Goal: Information Seeking & Learning: Learn about a topic

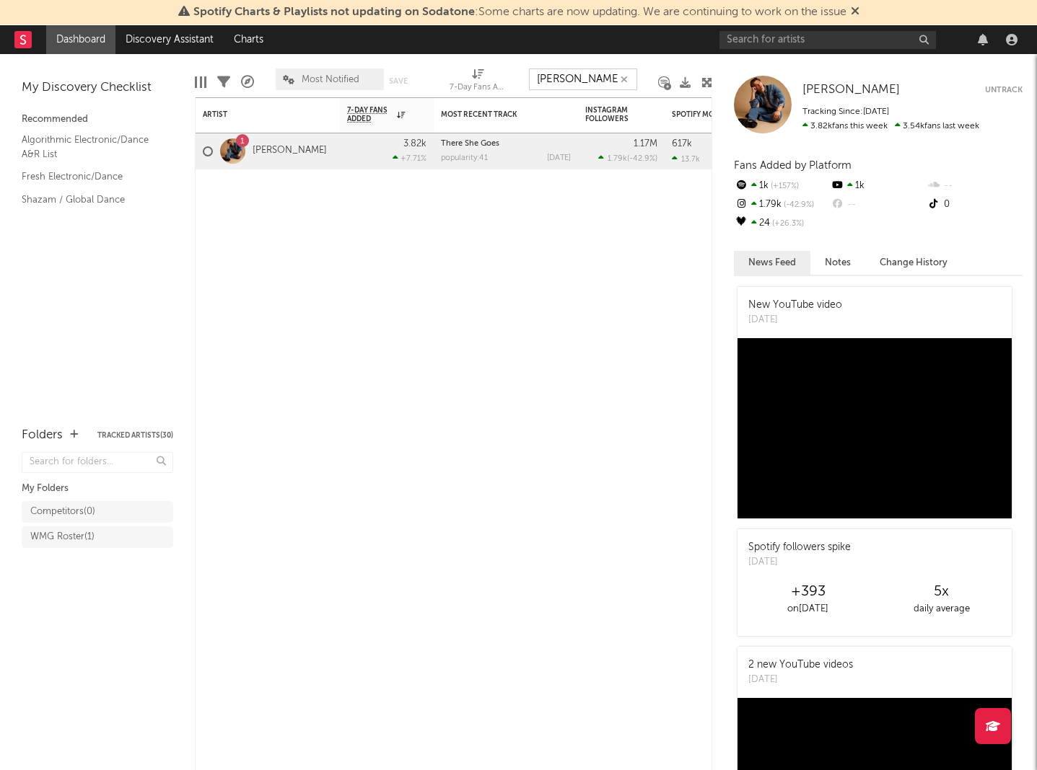
type input "[PERSON_NAME]"
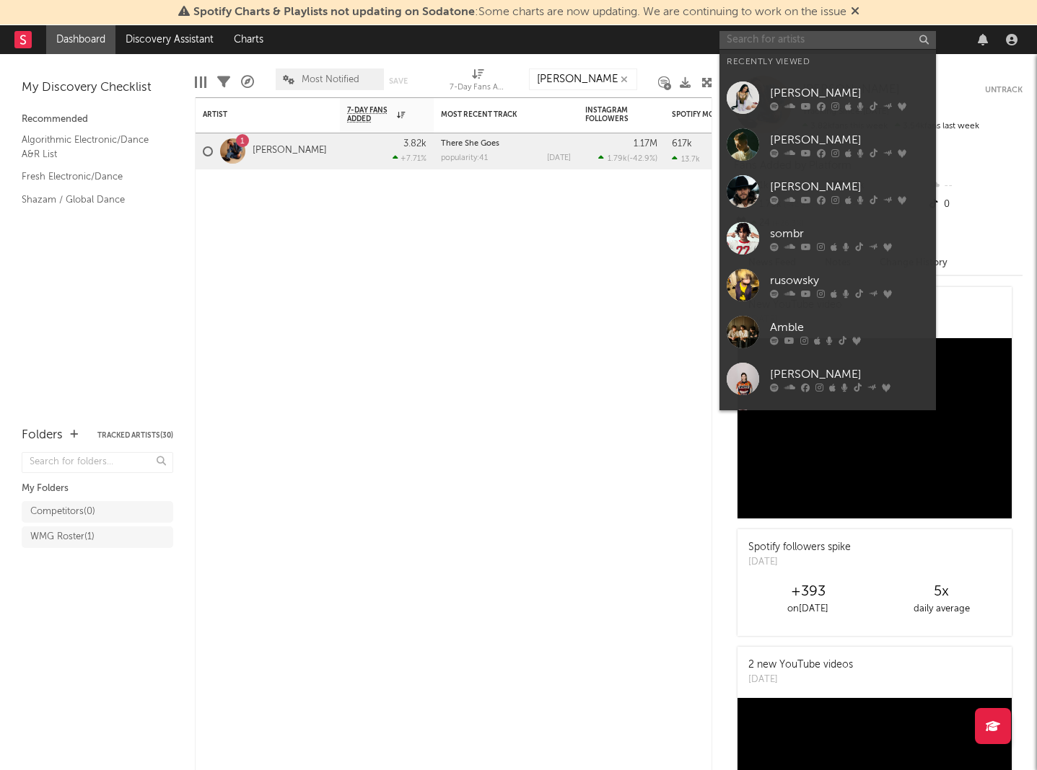
click at [740, 41] on input "text" at bounding box center [827, 40] width 216 height 18
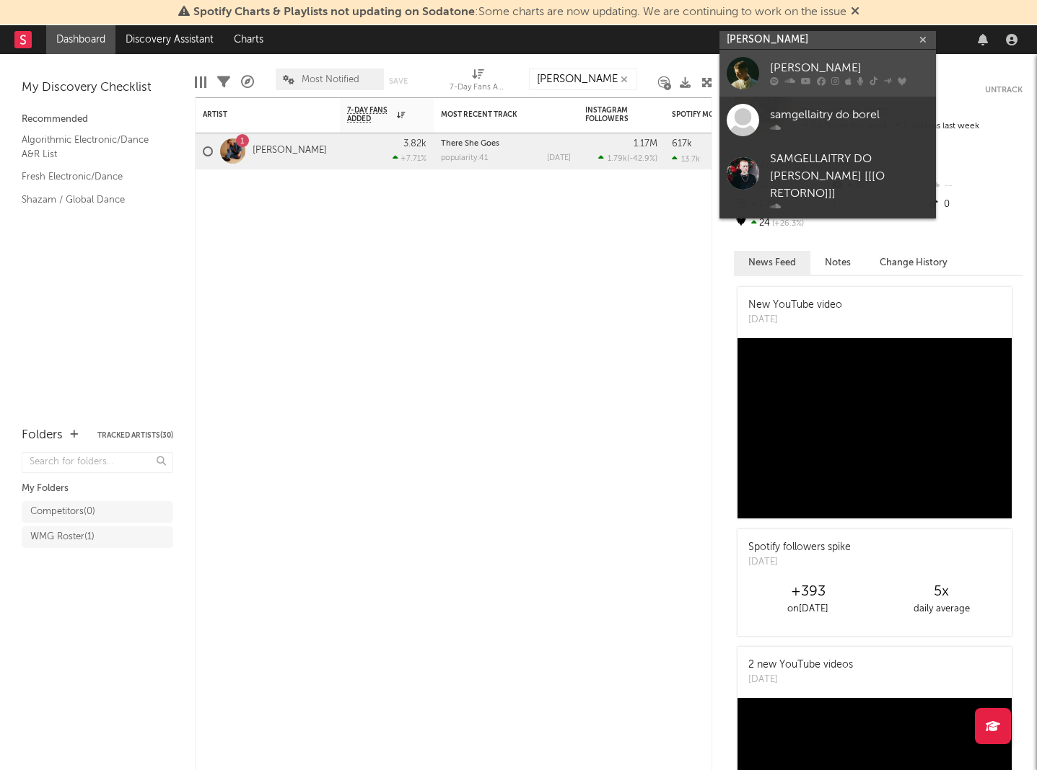
type input "[PERSON_NAME]"
click at [736, 69] on div at bounding box center [742, 73] width 32 height 32
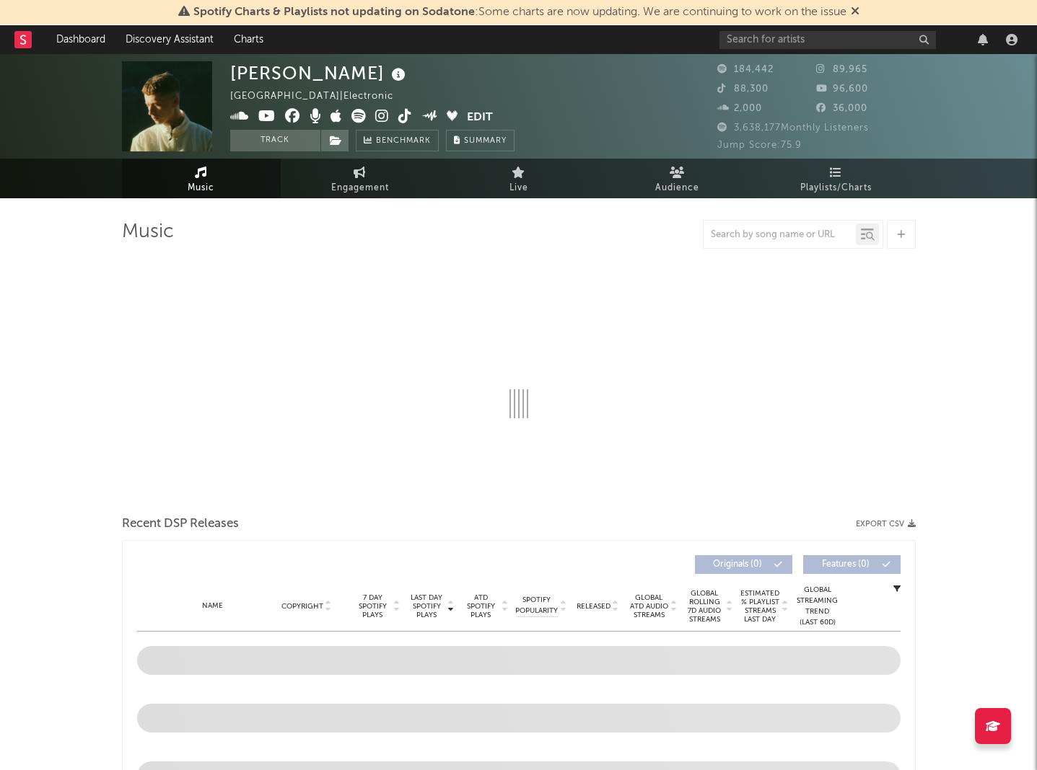
click at [849, 11] on span "Spotify Charts & Playlists not updating on Sodatone : Some charts are now updat…" at bounding box center [518, 12] width 681 height 17
click at [856, 11] on icon at bounding box center [854, 11] width 9 height 12
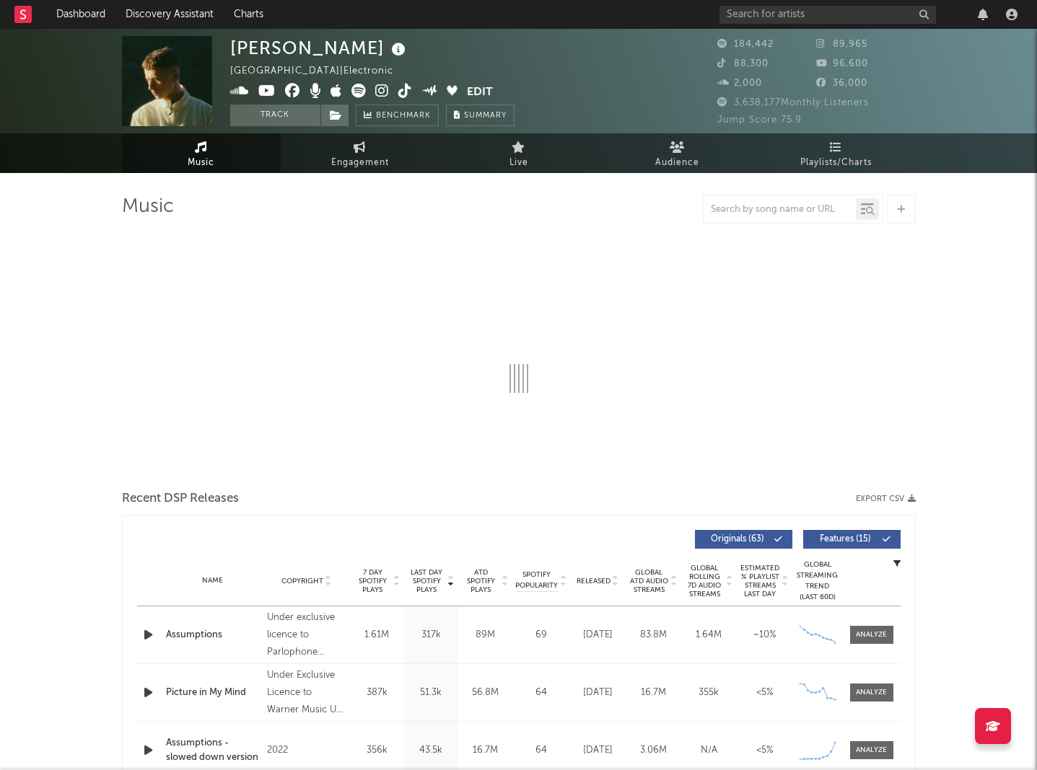
select select "6m"
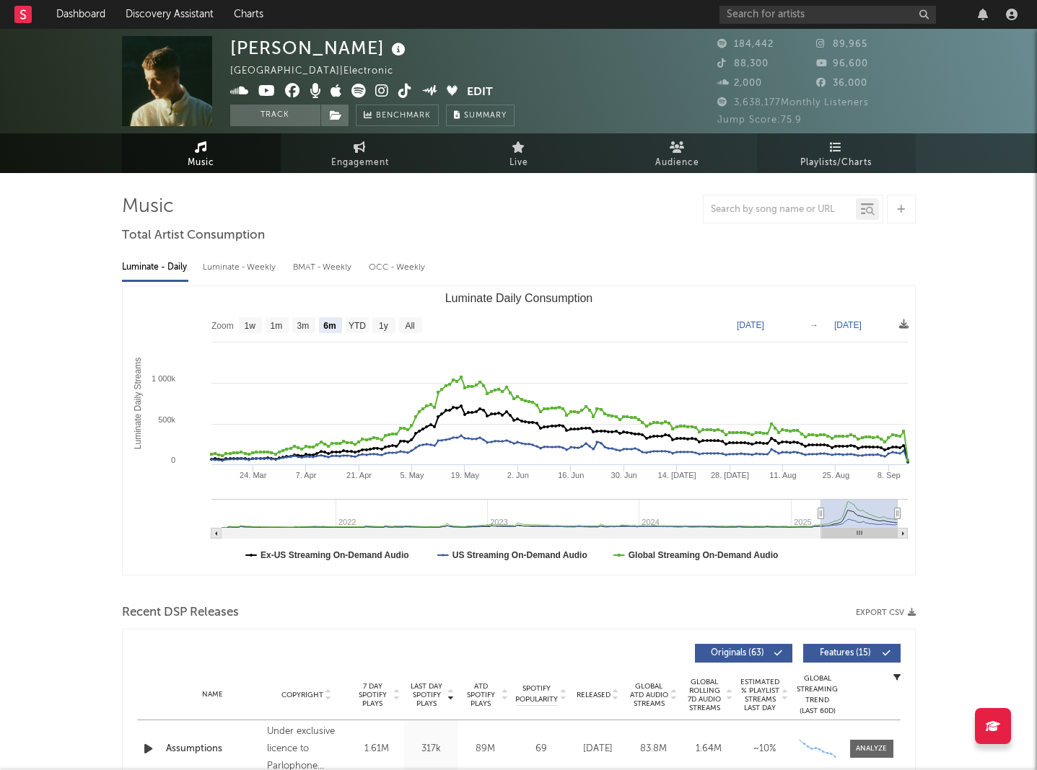
click at [865, 169] on span "Playlists/Charts" at bounding box center [835, 162] width 71 height 17
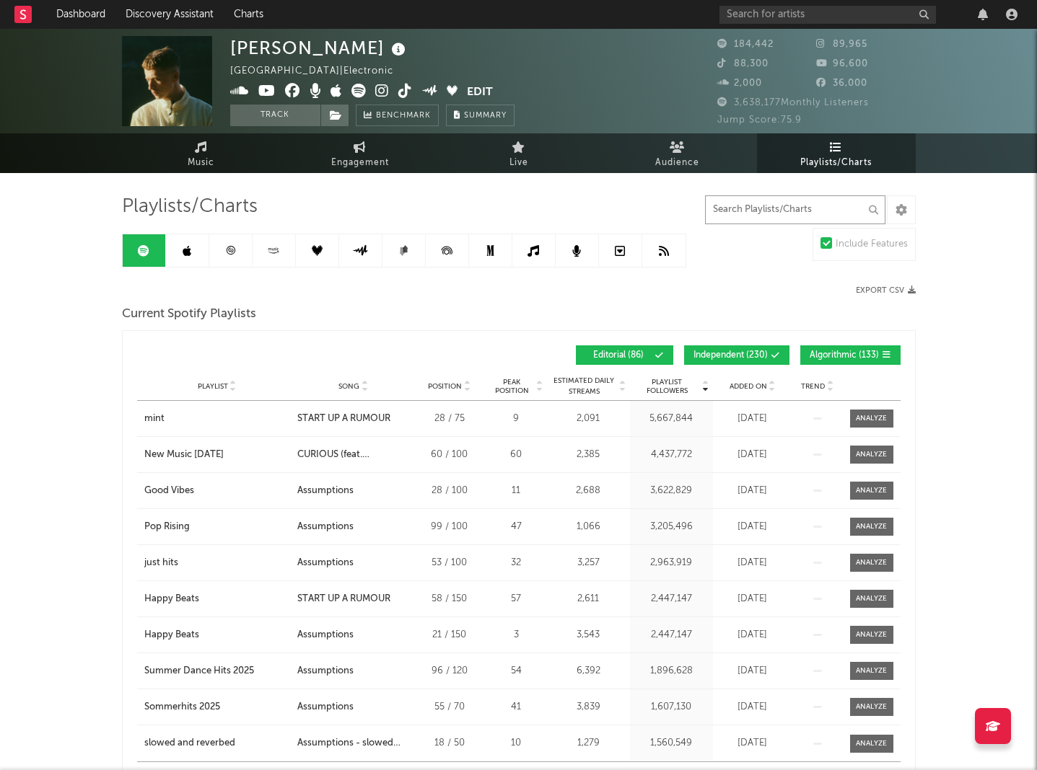
click at [778, 211] on input "text" at bounding box center [795, 209] width 180 height 29
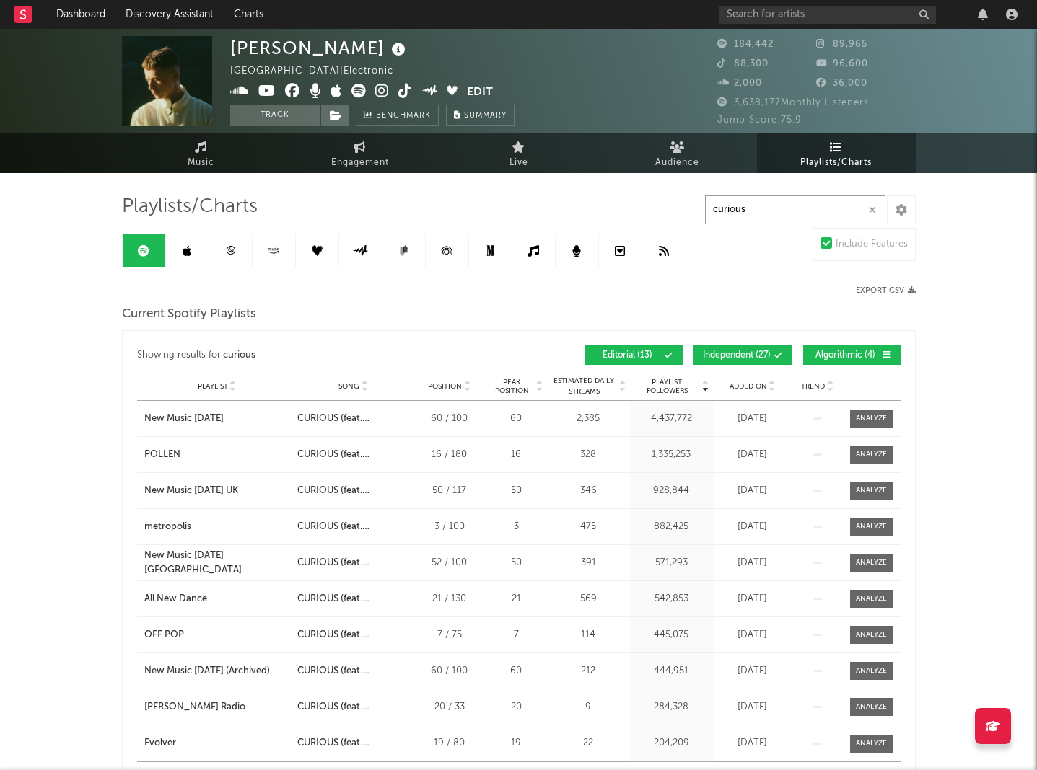
type input "curious"
click at [770, 347] on button "Independent ( 27 )" at bounding box center [742, 355] width 99 height 19
click at [814, 347] on button "Algorithmic ( 4 )" at bounding box center [851, 355] width 97 height 19
click at [216, 172] on link "Music" at bounding box center [201, 153] width 159 height 40
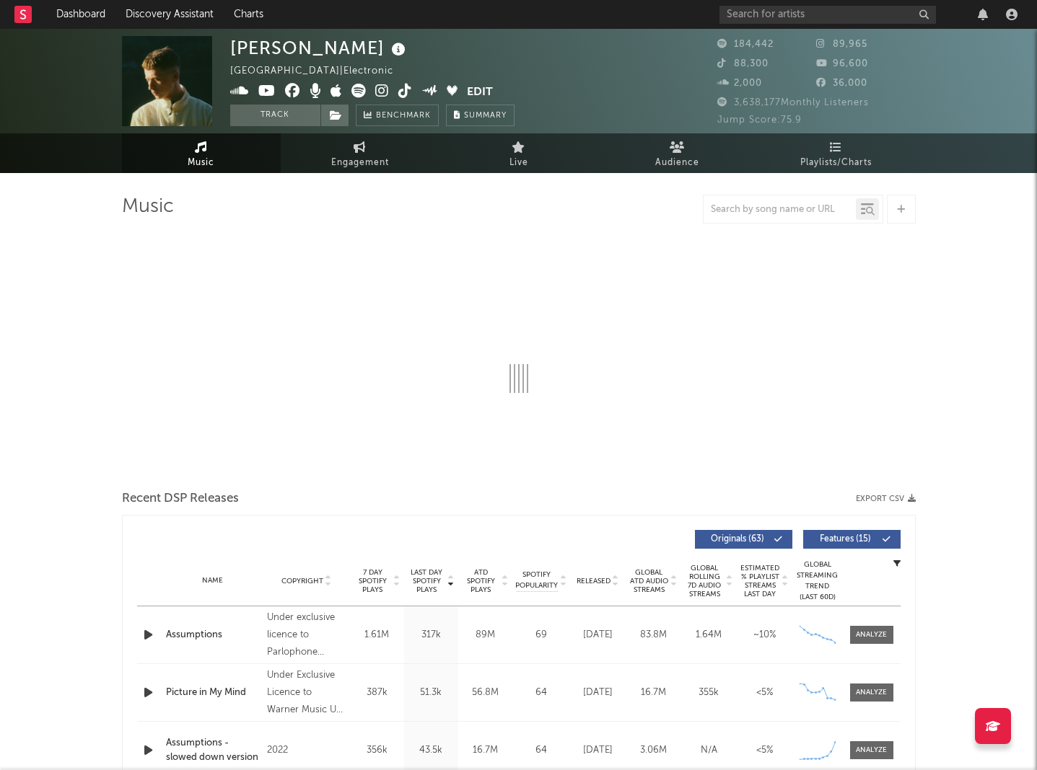
select select "6m"
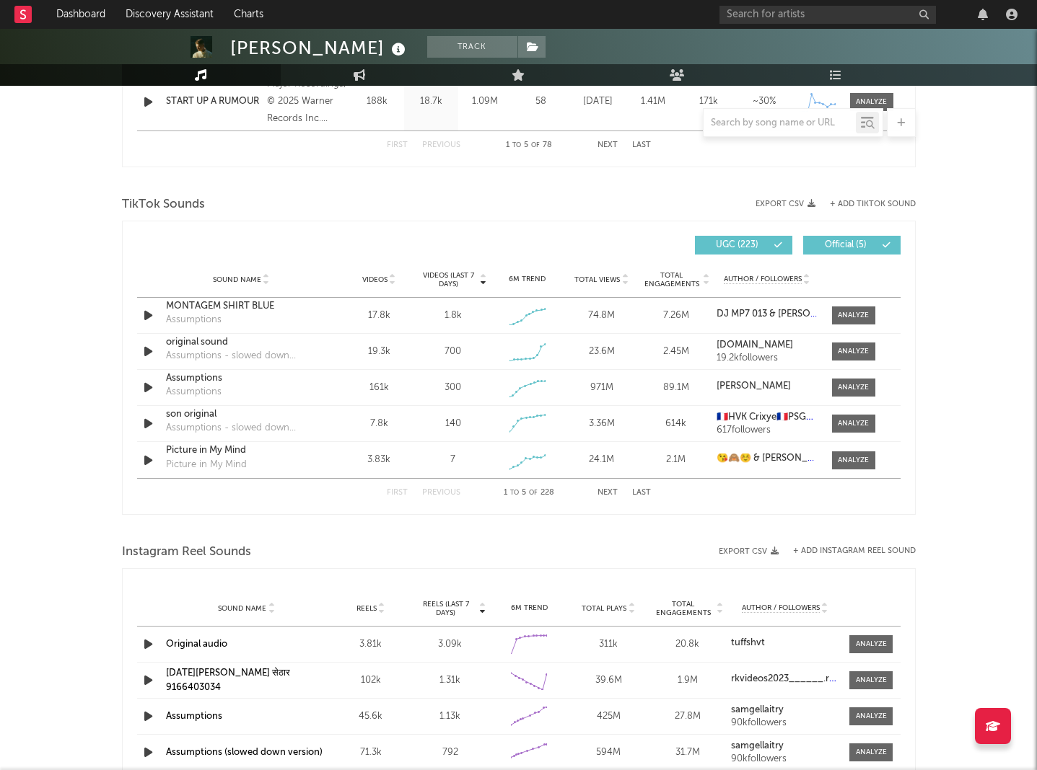
scroll to position [878, 0]
click at [602, 490] on button "Next" at bounding box center [607, 494] width 20 height 8
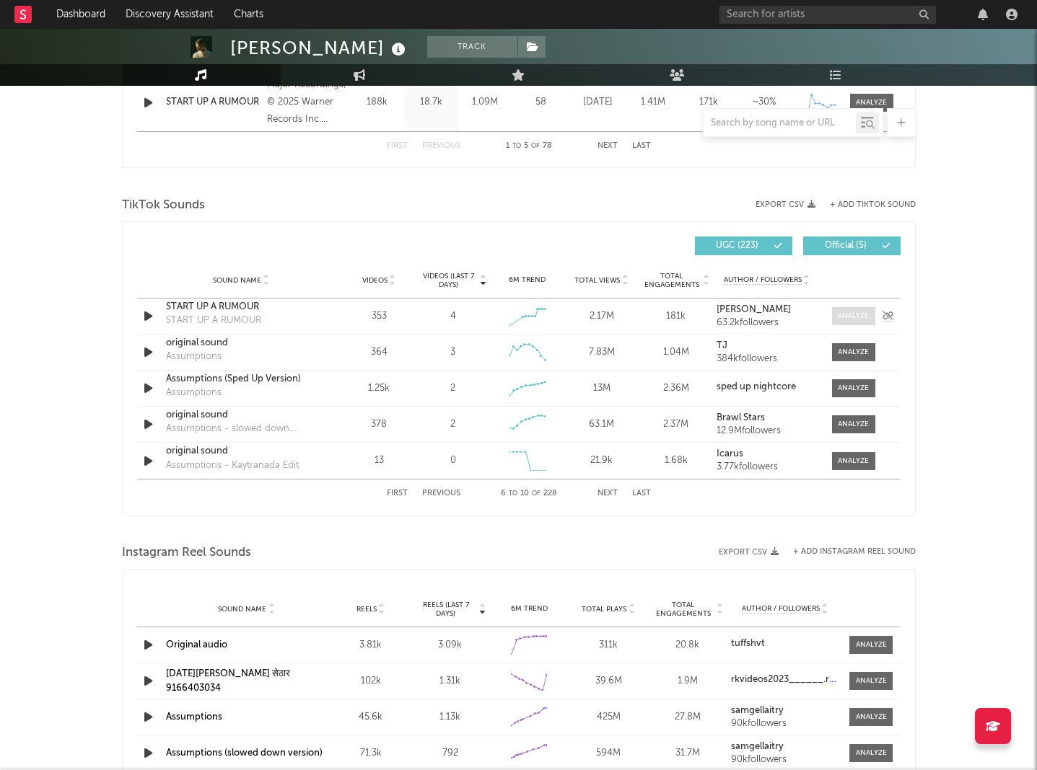
click at [840, 313] on div at bounding box center [852, 316] width 31 height 11
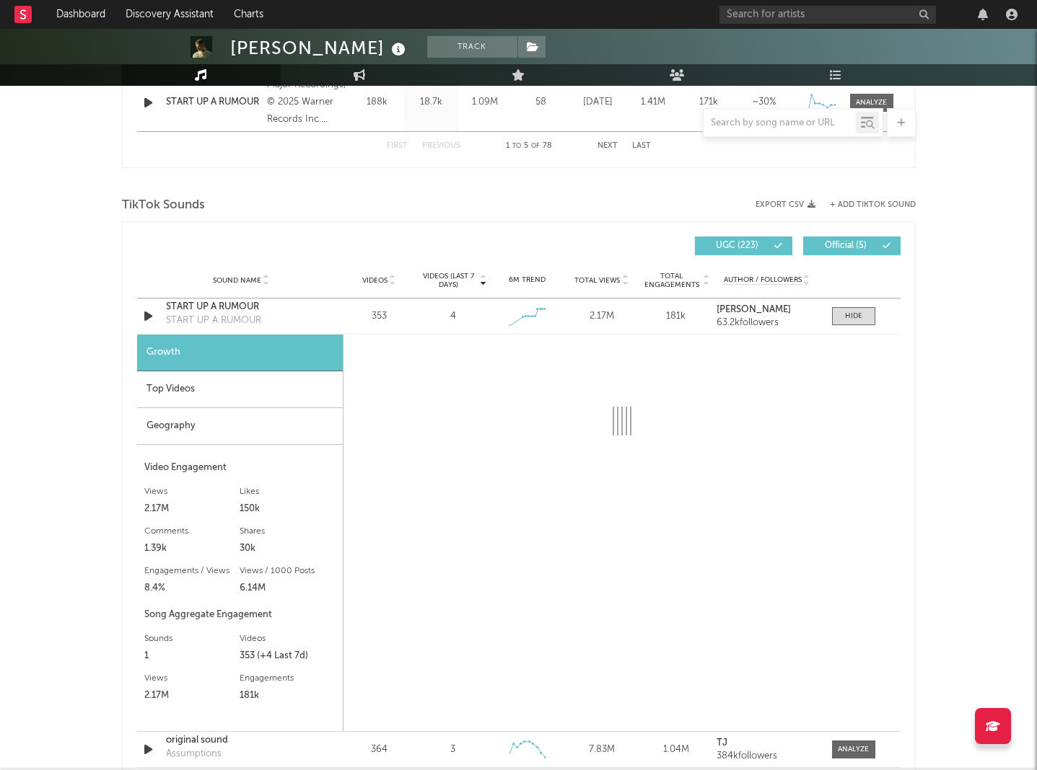
select select "1w"
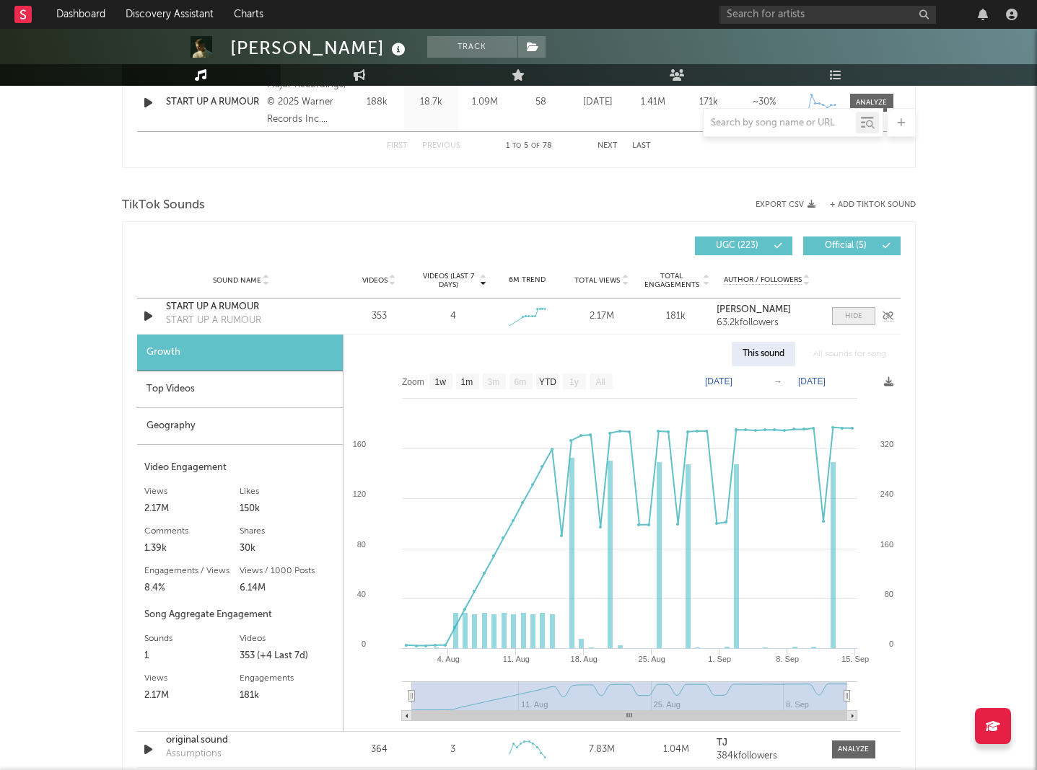
click at [839, 307] on span at bounding box center [853, 316] width 43 height 18
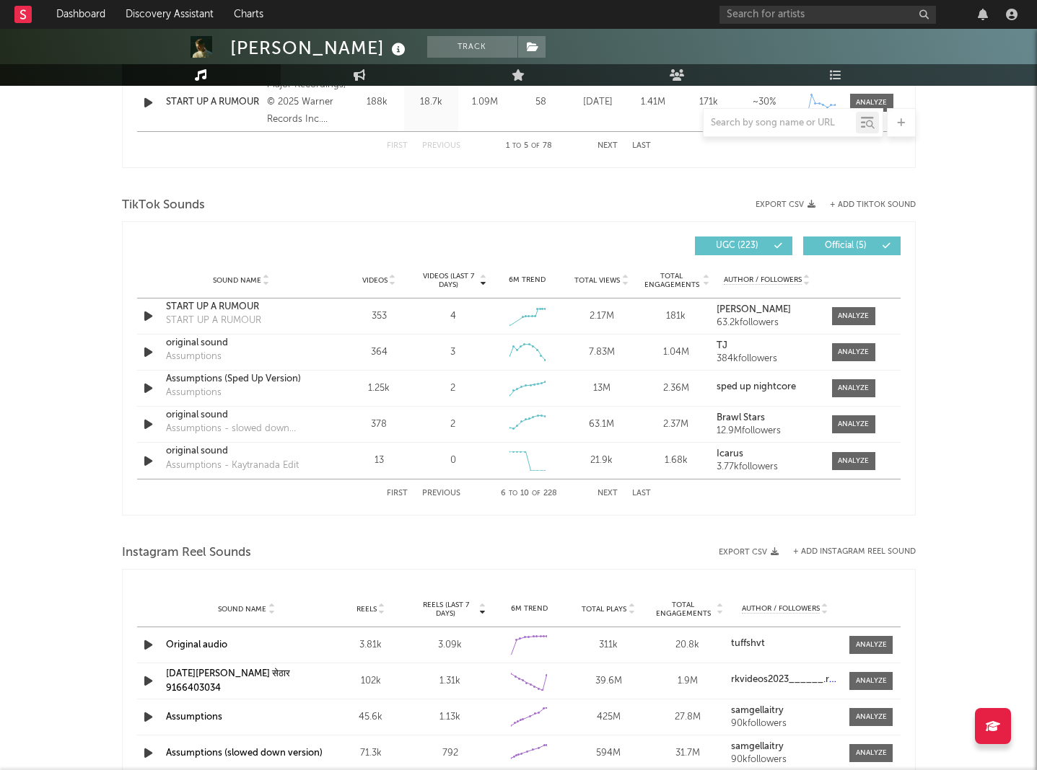
click at [599, 496] on button "Next" at bounding box center [607, 494] width 20 height 8
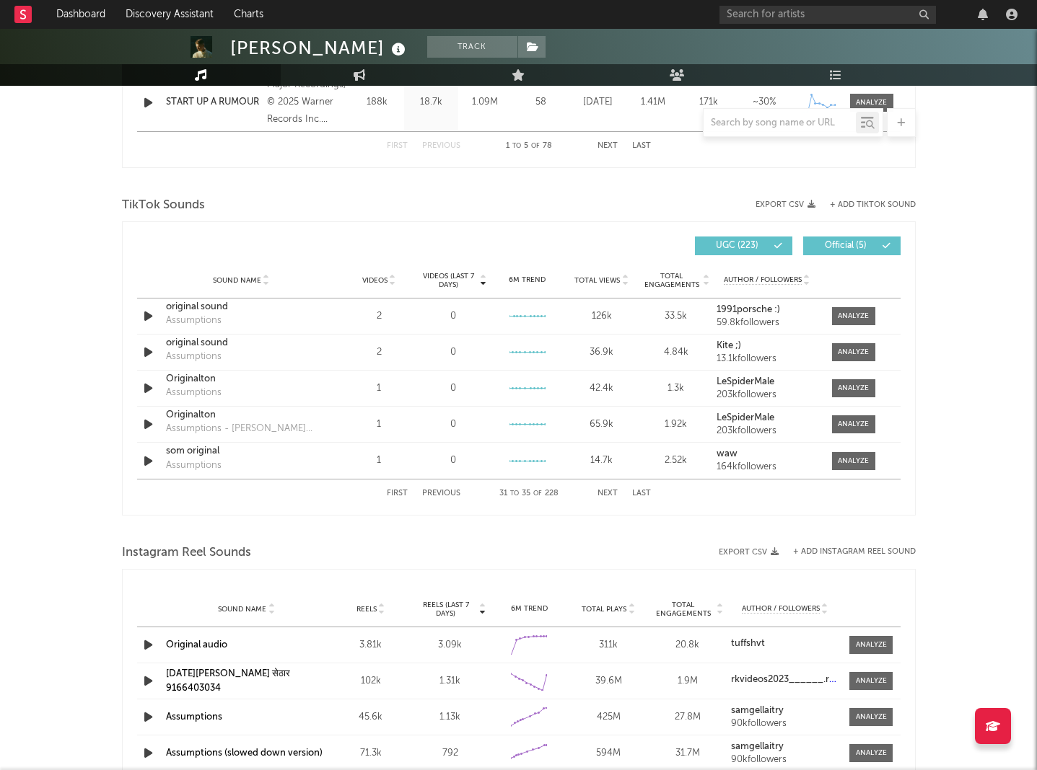
click at [393, 495] on button "First" at bounding box center [397, 494] width 21 height 8
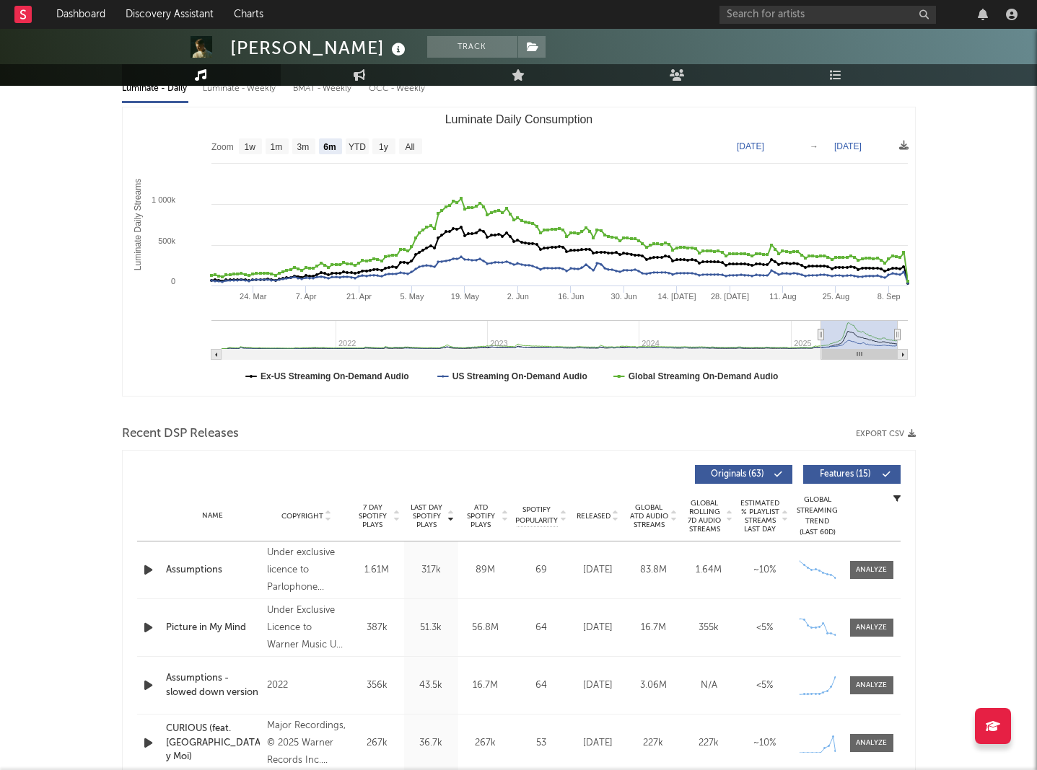
scroll to position [0, 0]
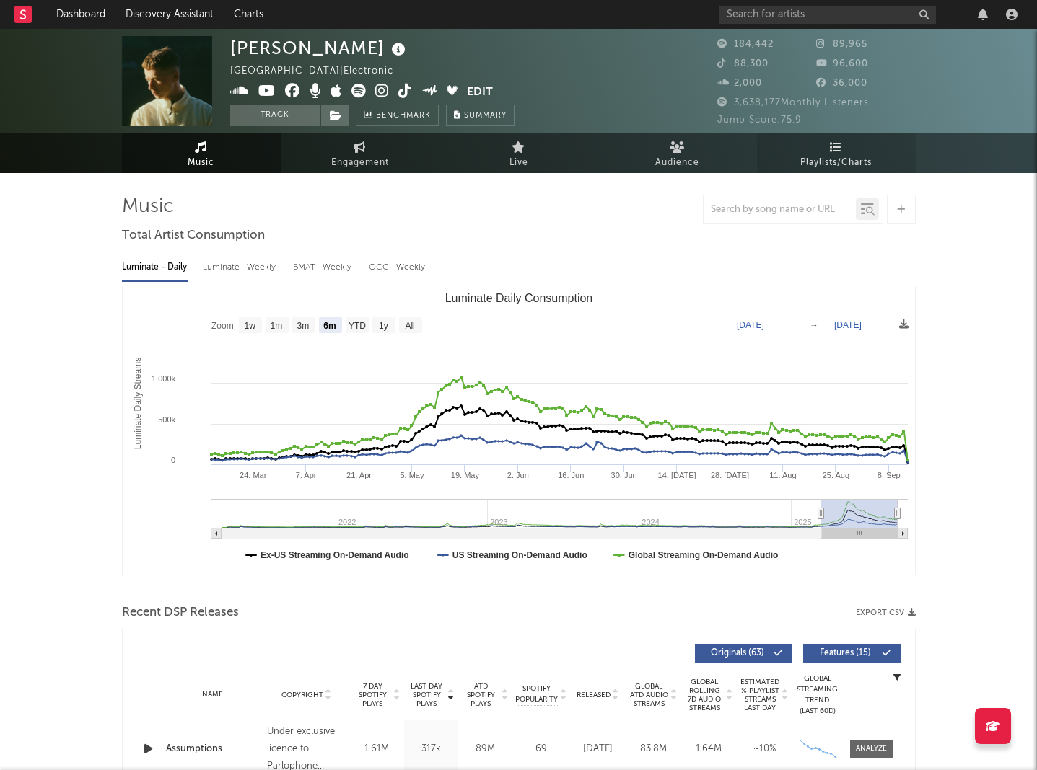
click at [805, 167] on span "Playlists/Charts" at bounding box center [835, 162] width 71 height 17
